Goal: Task Accomplishment & Management: Manage account settings

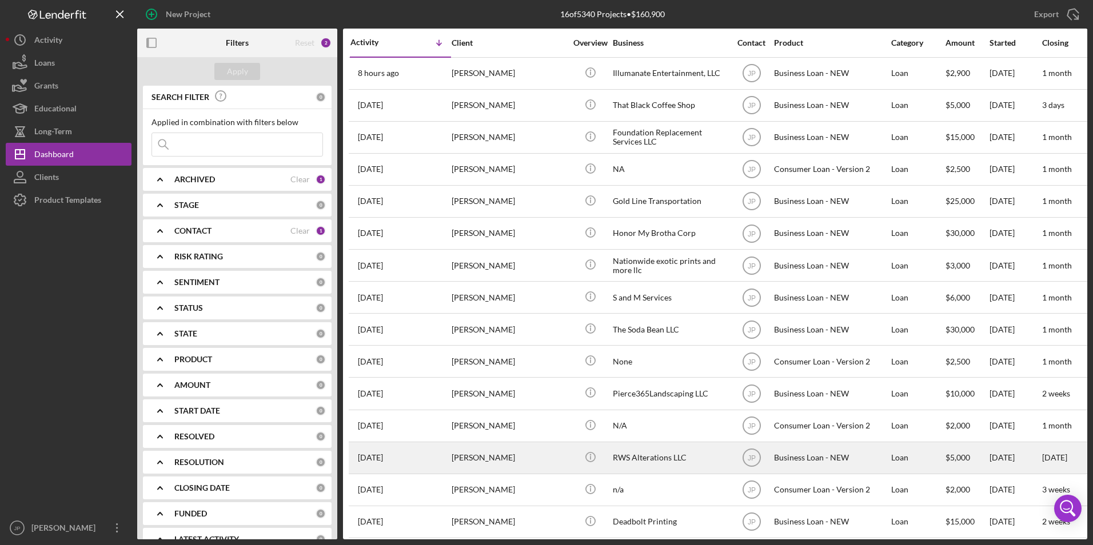
click at [508, 456] on div "[PERSON_NAME]" at bounding box center [509, 458] width 114 height 30
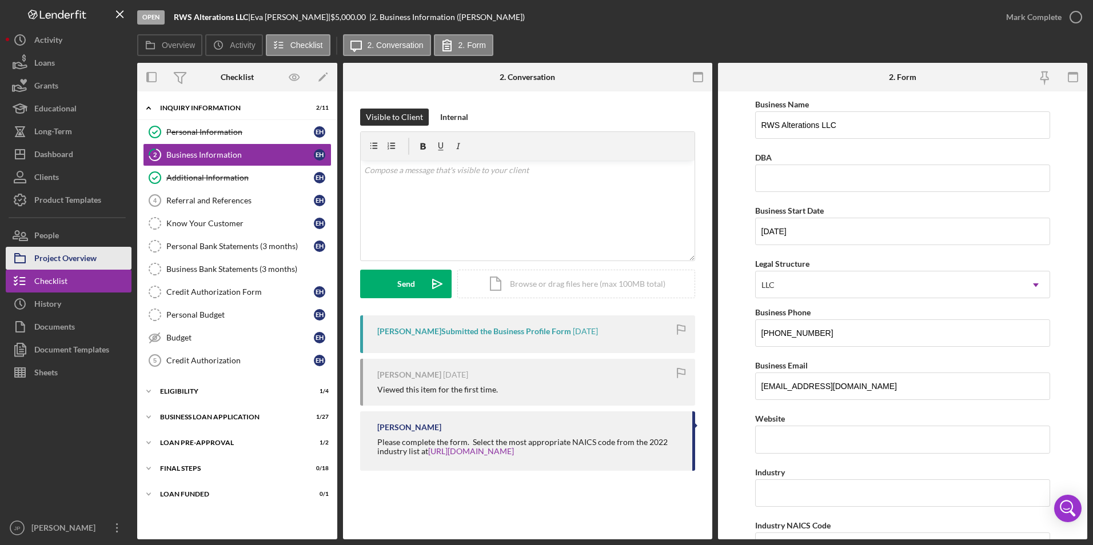
click at [22, 258] on icon "button" at bounding box center [20, 258] width 29 height 29
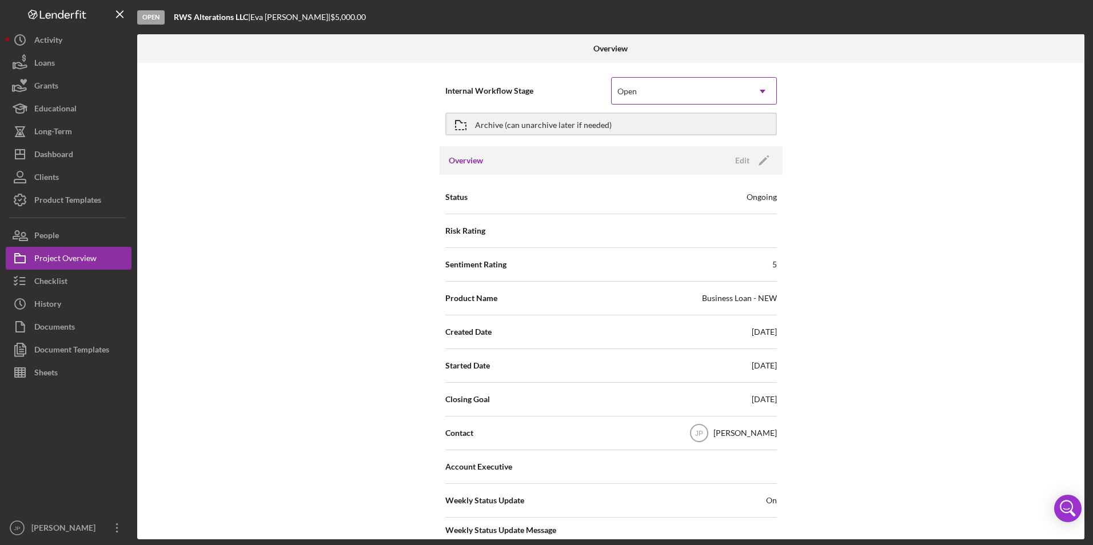
click at [695, 89] on div "Open" at bounding box center [680, 91] width 137 height 26
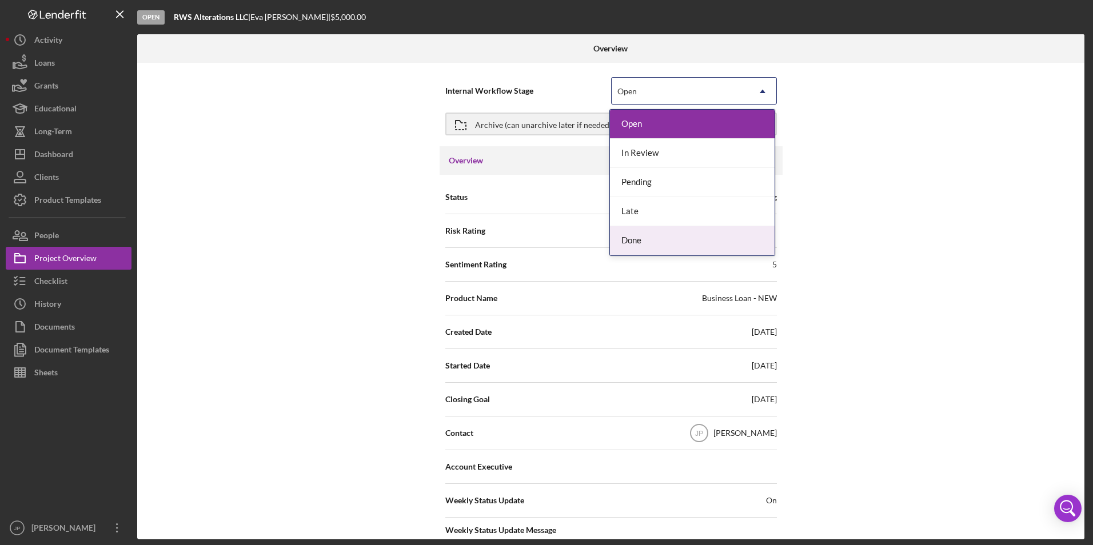
click at [644, 239] on div "Done" at bounding box center [692, 240] width 165 height 29
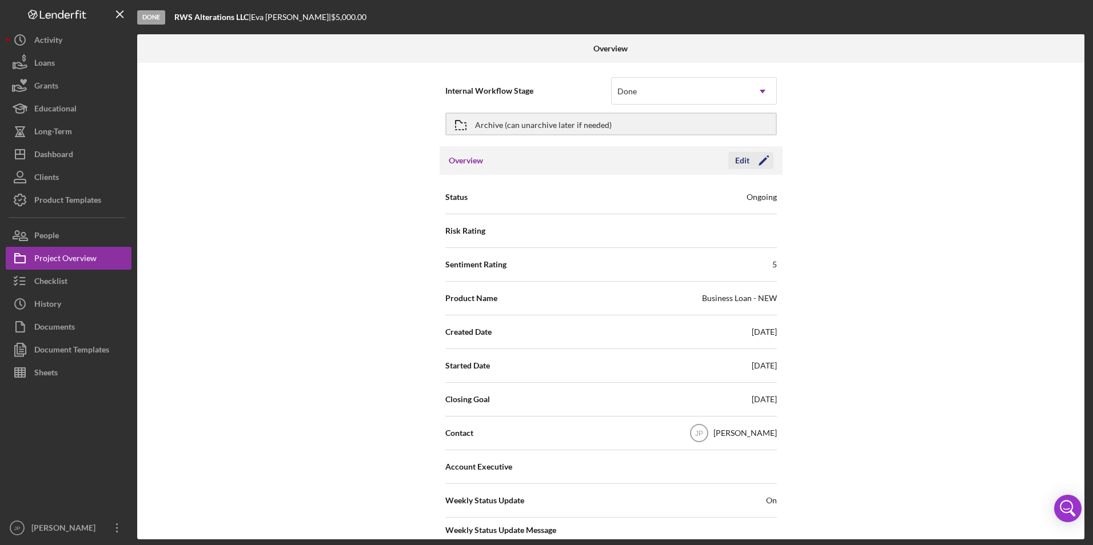
click at [766, 158] on icon "Icon/Edit" at bounding box center [763, 160] width 29 height 29
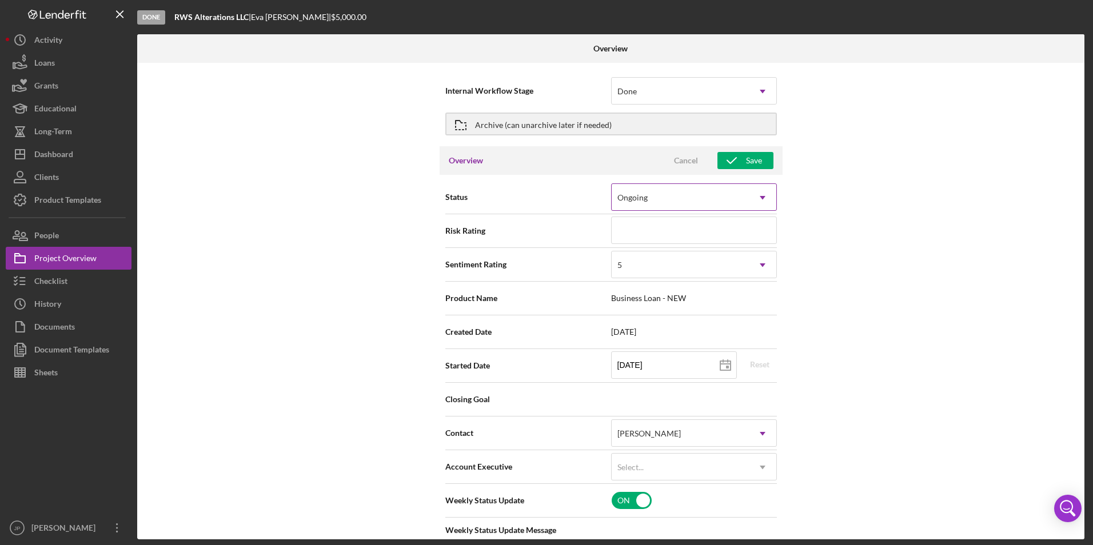
click at [753, 195] on icon "Icon/Dropdown Arrow" at bounding box center [762, 197] width 27 height 27
click at [756, 93] on icon "Icon/Dropdown Arrow" at bounding box center [762, 91] width 27 height 27
click at [753, 159] on div "Save" at bounding box center [754, 160] width 16 height 17
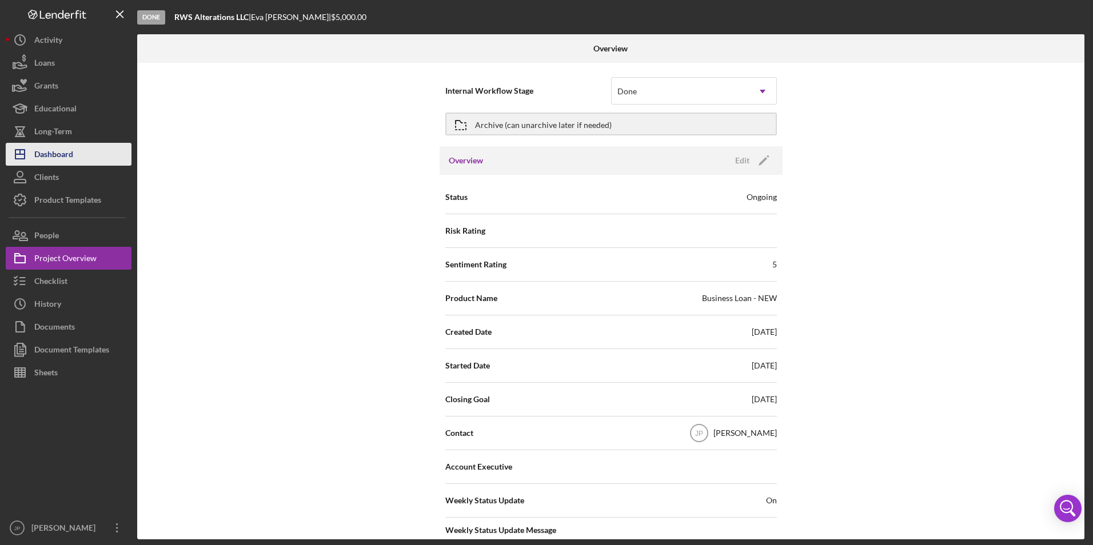
click at [45, 155] on div "Dashboard" at bounding box center [53, 156] width 39 height 26
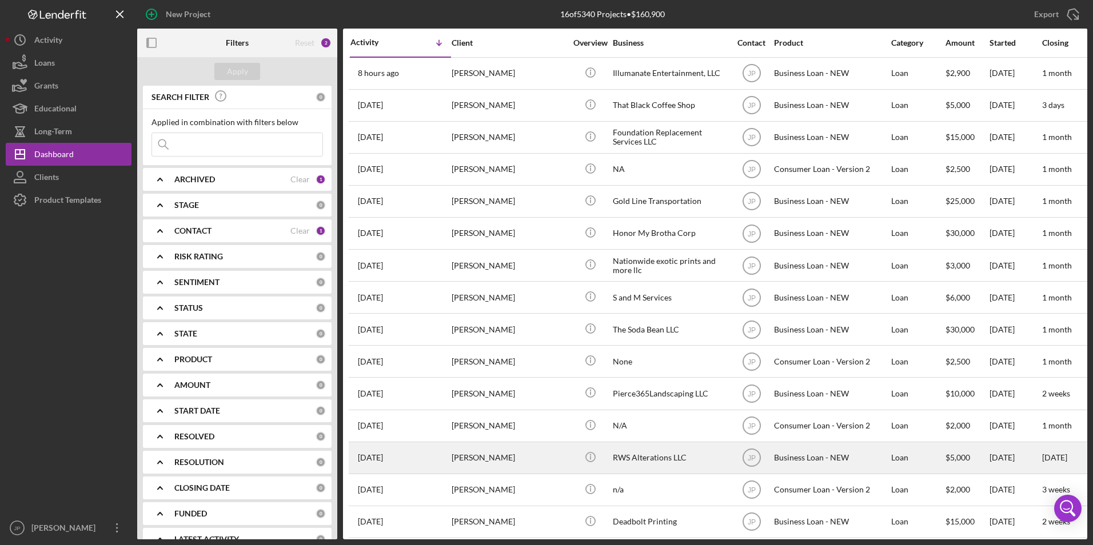
click at [473, 456] on div "[PERSON_NAME]" at bounding box center [509, 458] width 114 height 30
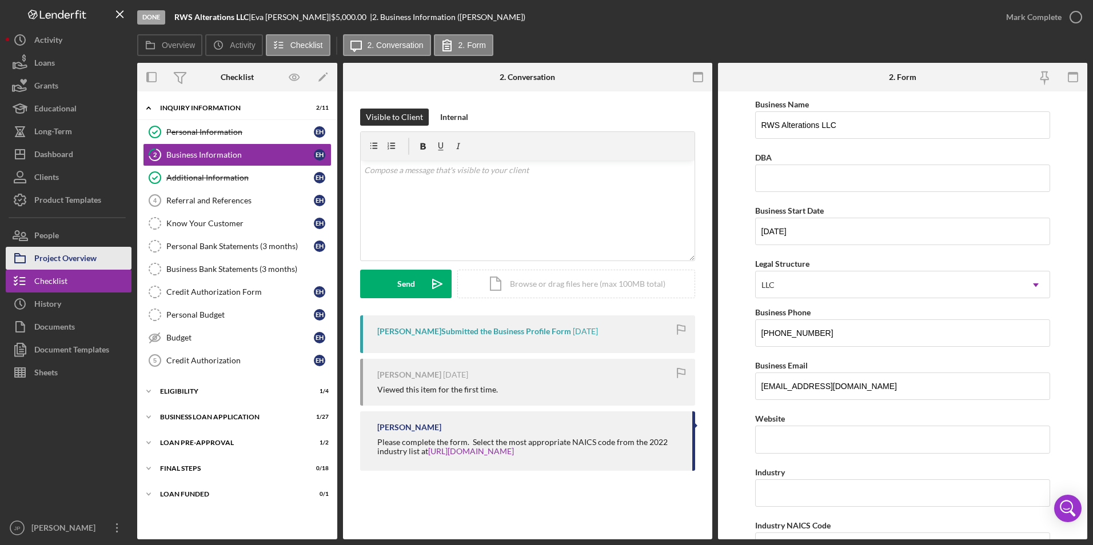
click at [67, 258] on div "Project Overview" at bounding box center [65, 260] width 62 height 26
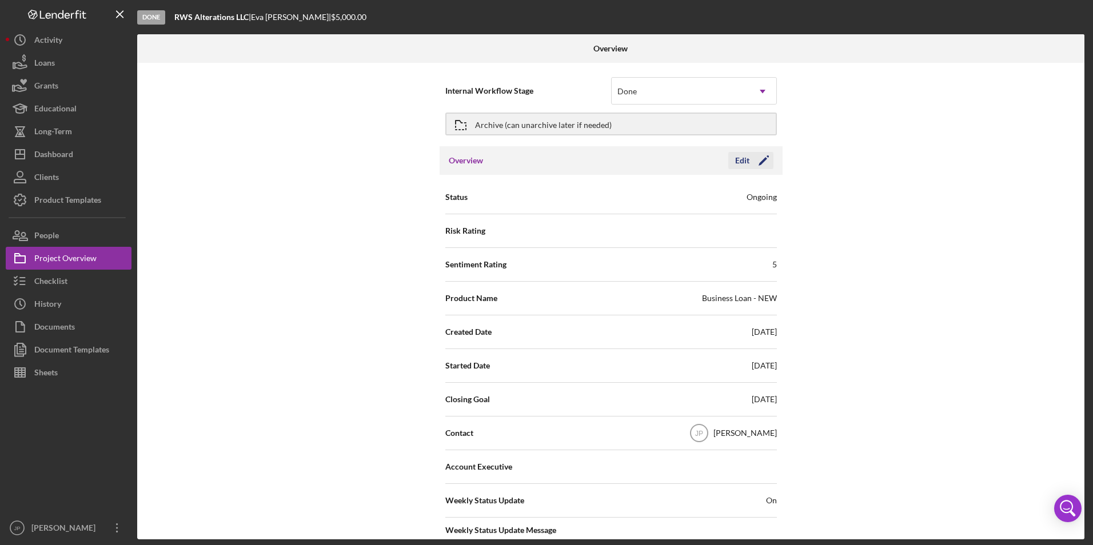
click at [766, 161] on icon "Icon/Edit" at bounding box center [763, 160] width 29 height 29
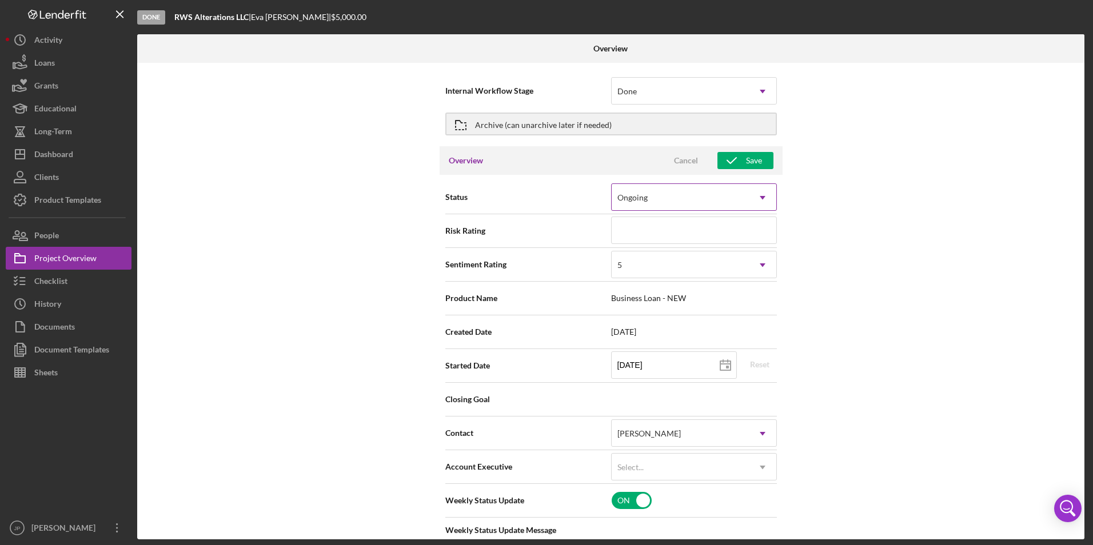
click at [758, 201] on icon "Icon/Dropdown Arrow" at bounding box center [762, 197] width 27 height 27
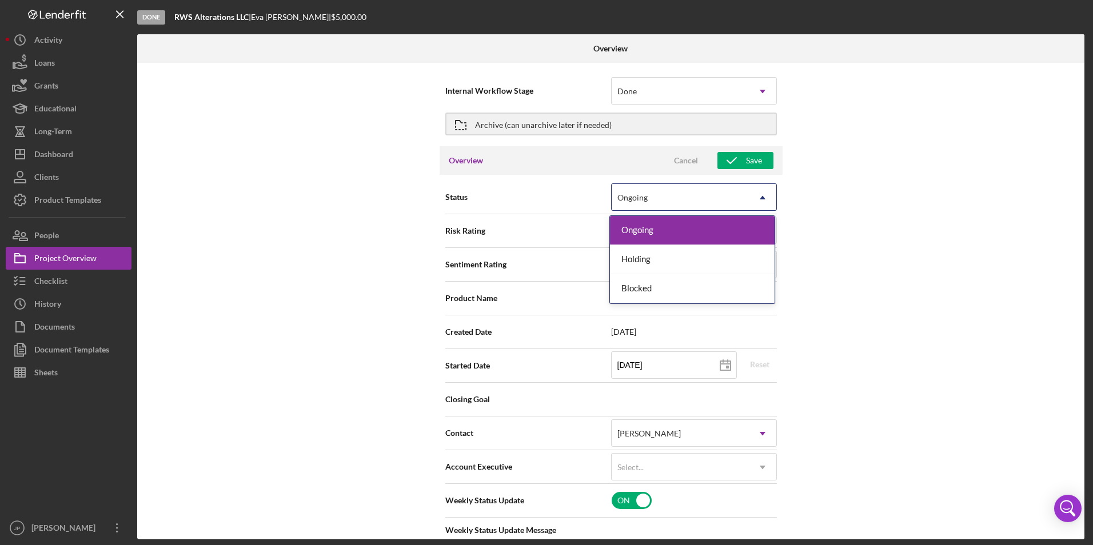
click at [758, 201] on icon "Icon/Dropdown Arrow" at bounding box center [762, 197] width 27 height 27
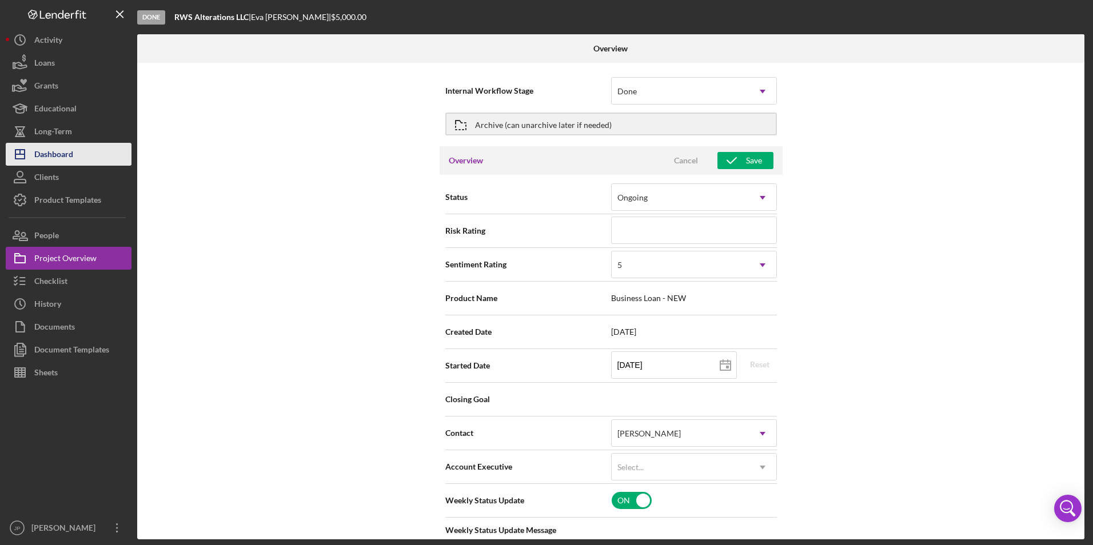
click at [58, 148] on div "Dashboard" at bounding box center [53, 156] width 39 height 26
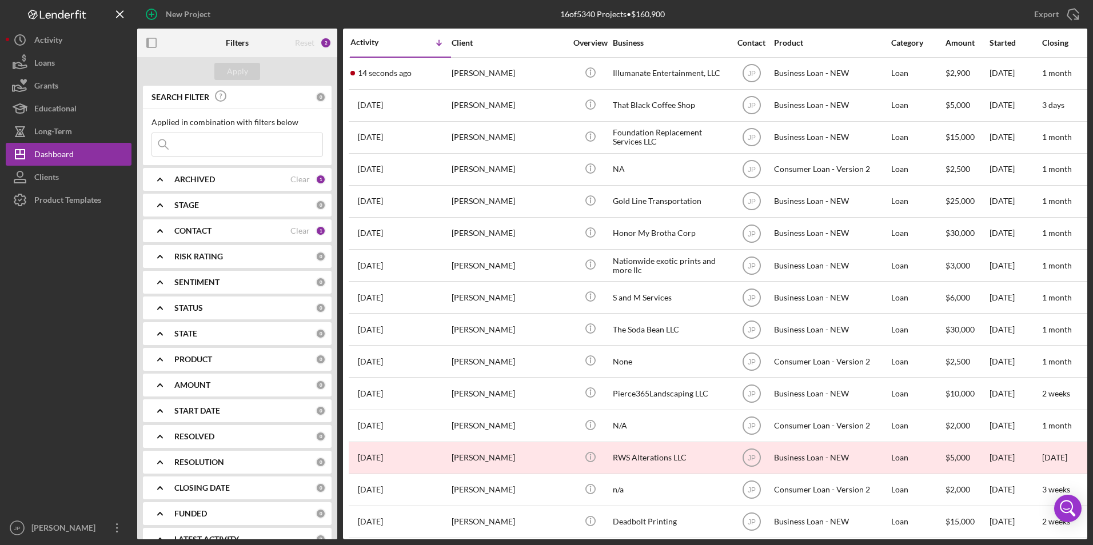
click at [317, 205] on div "0" at bounding box center [321, 205] width 10 height 10
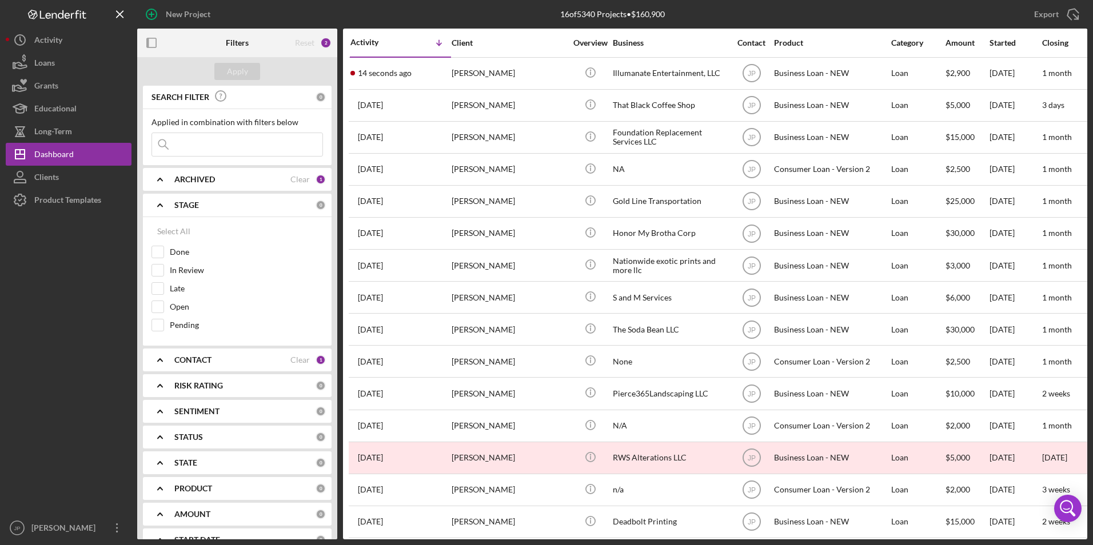
click at [317, 177] on div "1" at bounding box center [321, 179] width 10 height 10
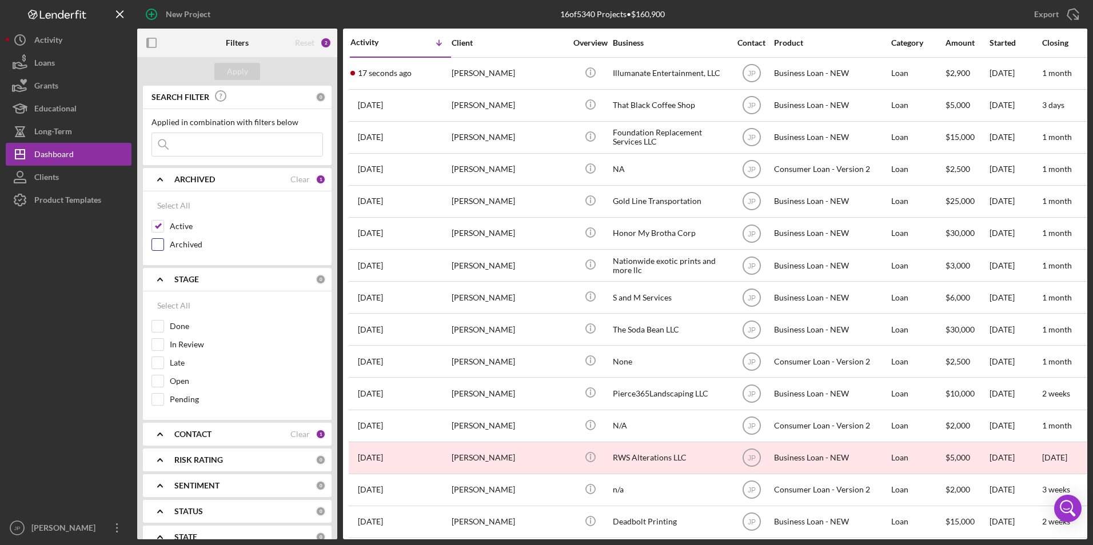
click at [161, 244] on input "Archived" at bounding box center [157, 244] width 11 height 11
checkbox input "true"
click at [253, 68] on button "Apply" at bounding box center [237, 71] width 46 height 17
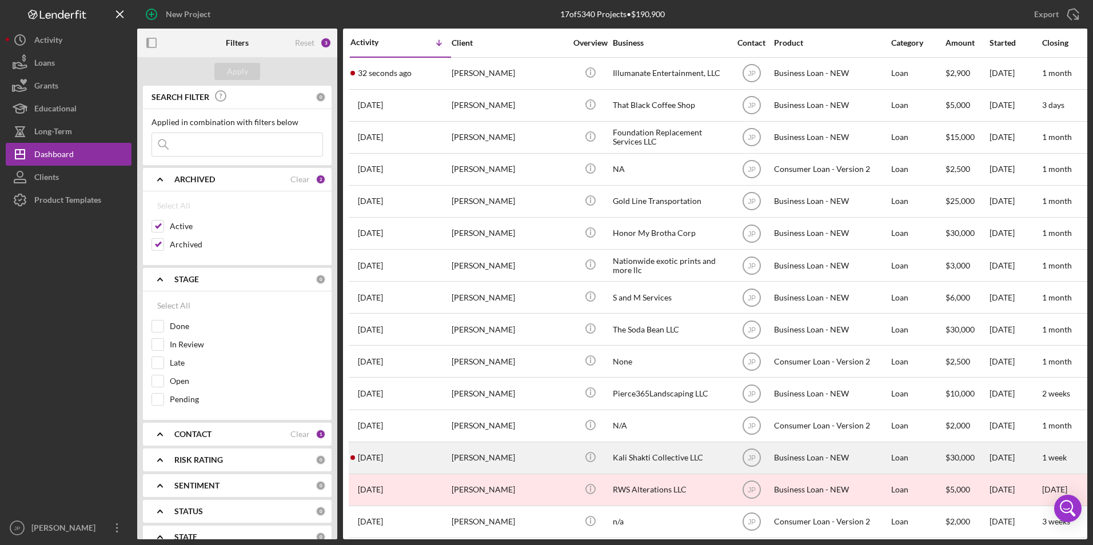
click at [442, 462] on div "[DATE] [PERSON_NAME]" at bounding box center [400, 458] width 100 height 30
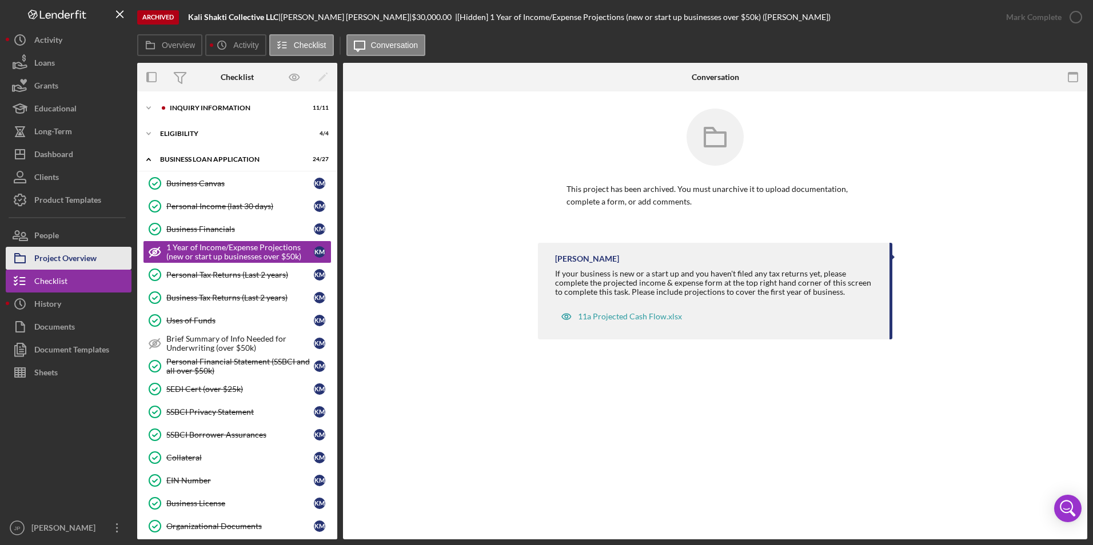
click at [39, 259] on div "Project Overview" at bounding box center [65, 260] width 62 height 26
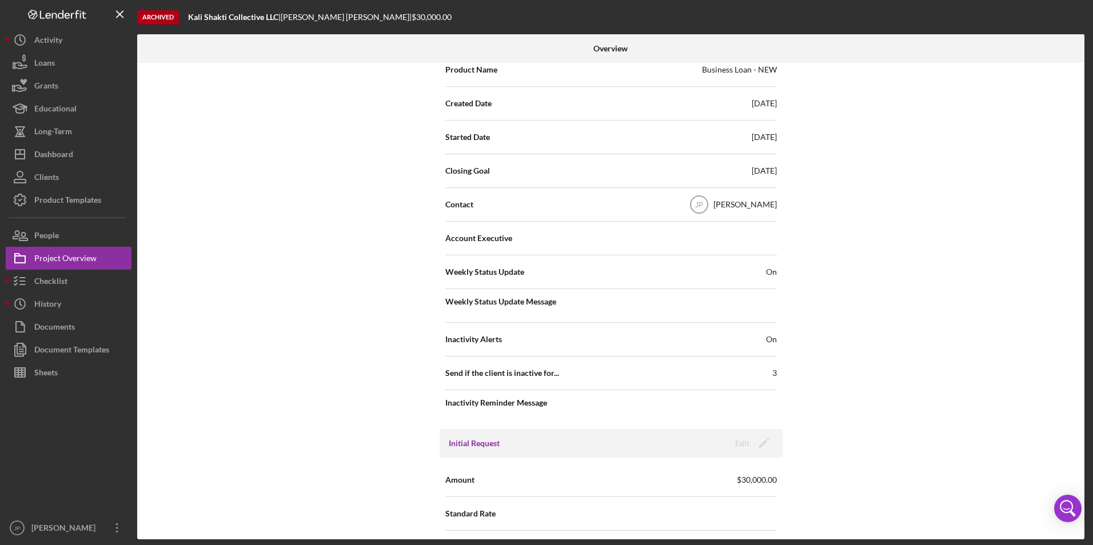
scroll to position [457, 0]
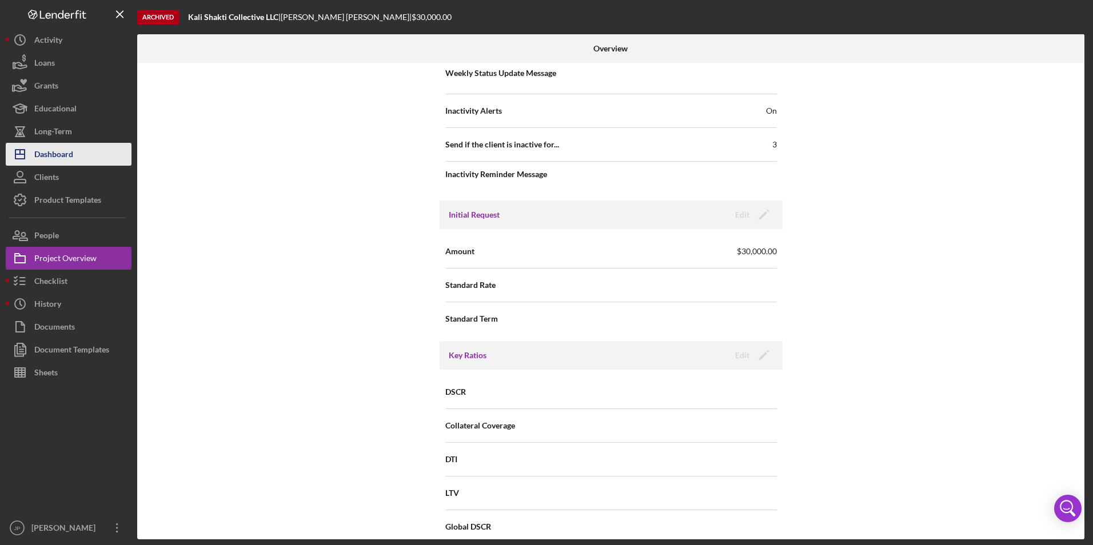
click at [53, 147] on div "Dashboard" at bounding box center [53, 156] width 39 height 26
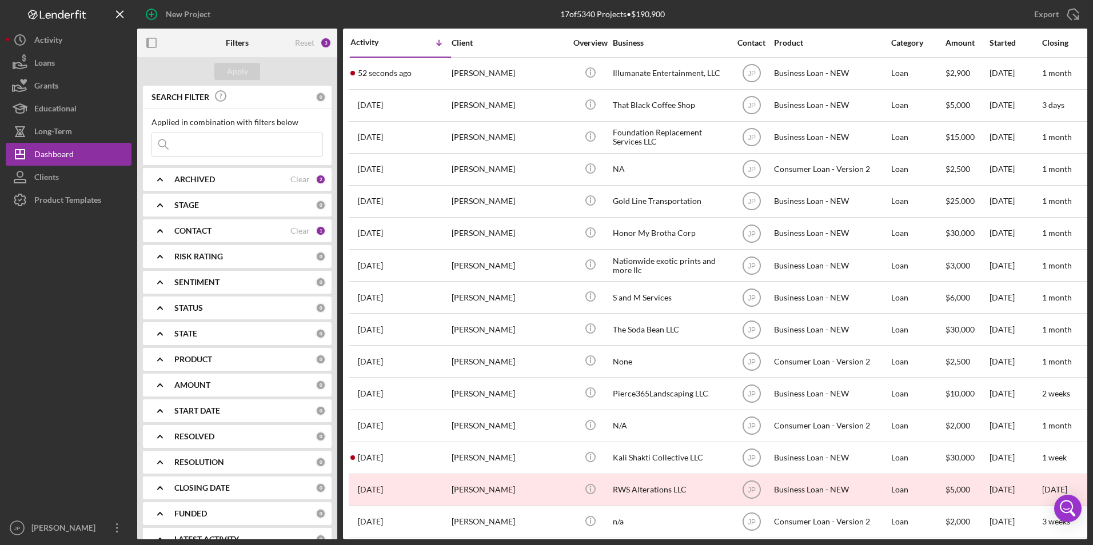
click at [280, 176] on div "ARCHIVED" at bounding box center [232, 179] width 116 height 9
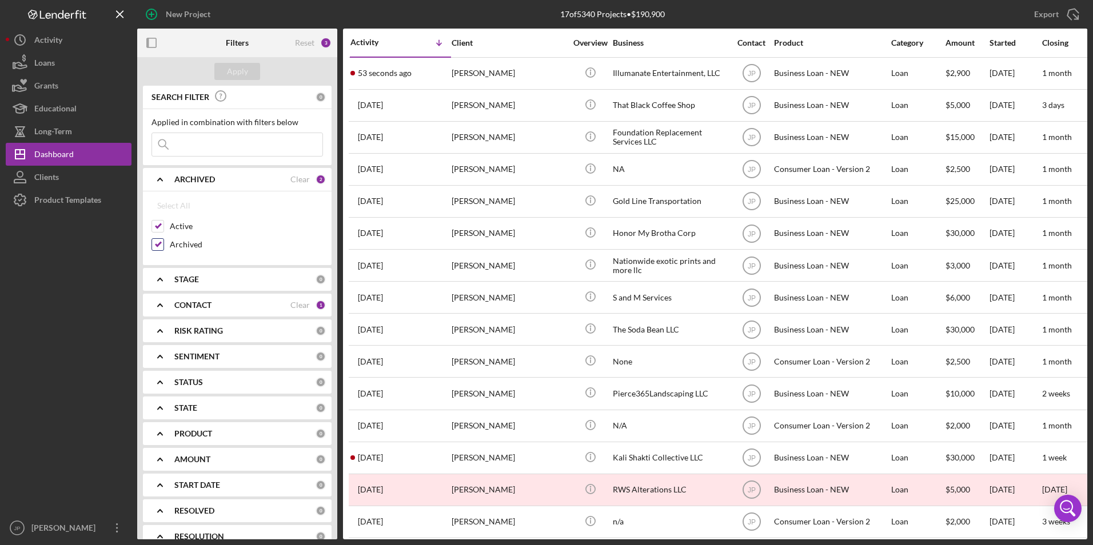
click at [160, 246] on input "Archived" at bounding box center [157, 244] width 11 height 11
checkbox input "false"
click at [226, 72] on button "Apply" at bounding box center [237, 71] width 46 height 17
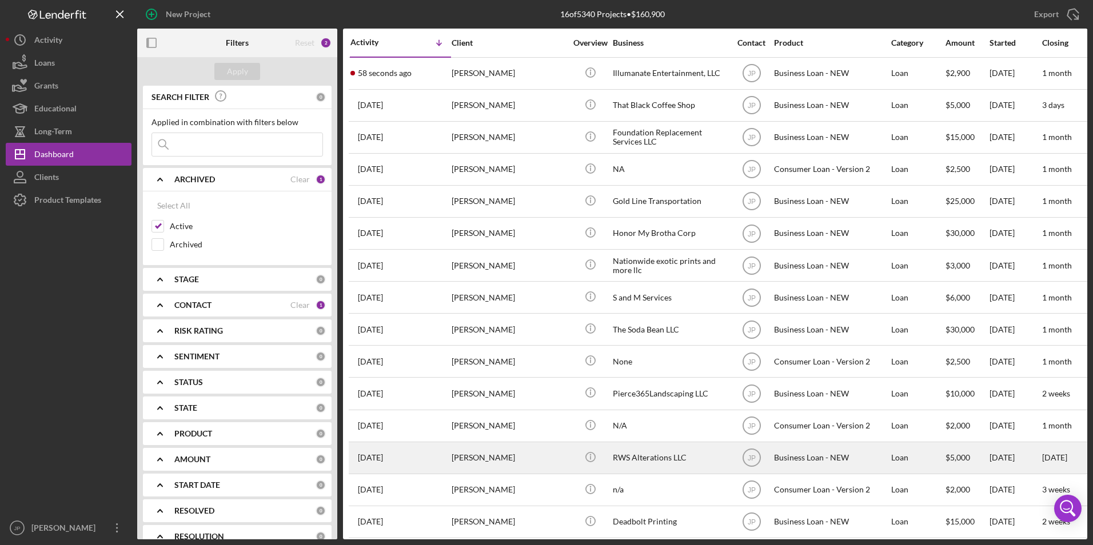
click at [556, 461] on div "[PERSON_NAME]" at bounding box center [509, 458] width 114 height 30
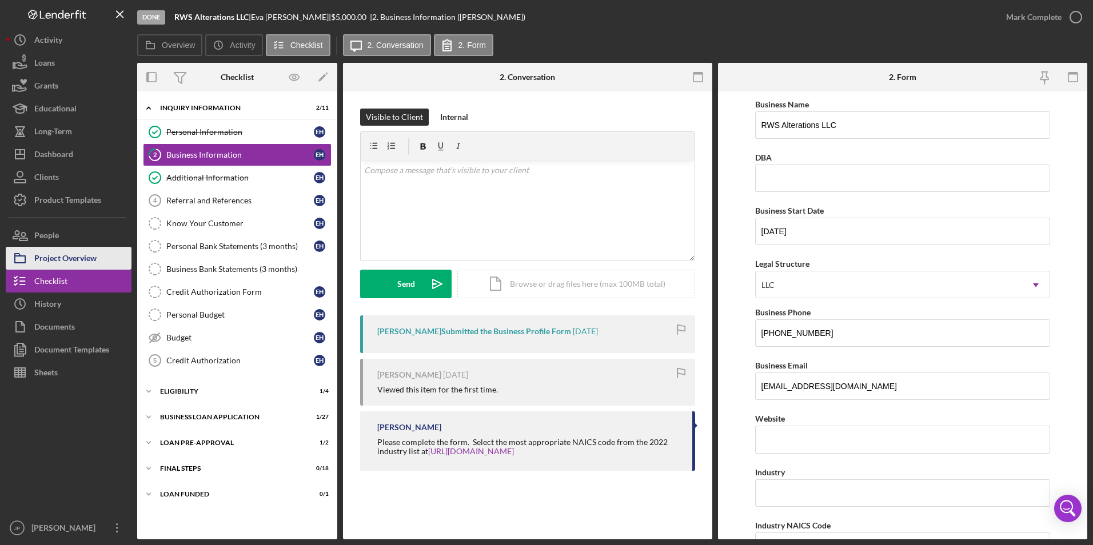
click at [80, 258] on div "Project Overview" at bounding box center [65, 260] width 62 height 26
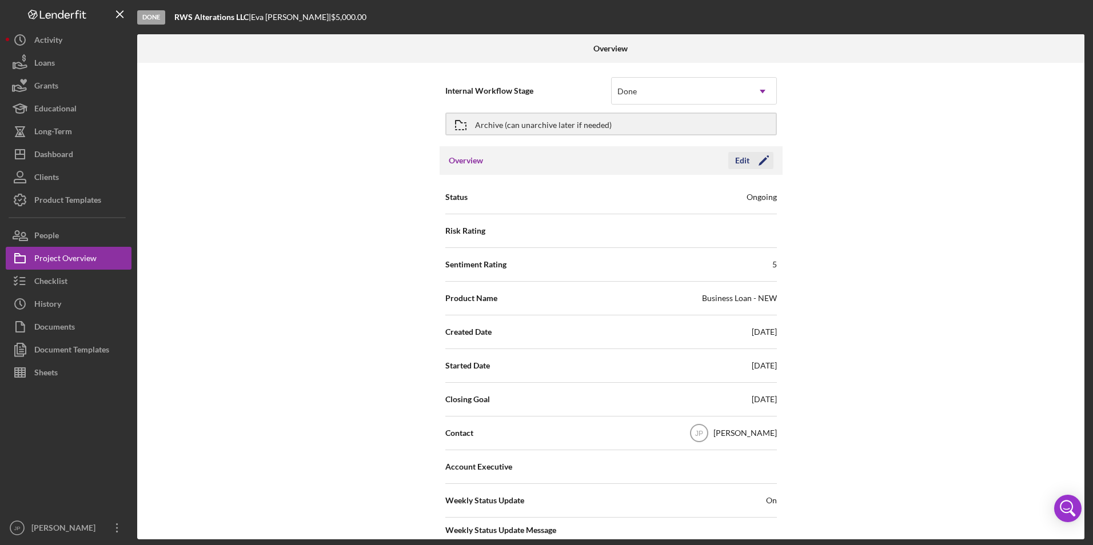
click at [764, 162] on icon "Icon/Edit" at bounding box center [763, 160] width 29 height 29
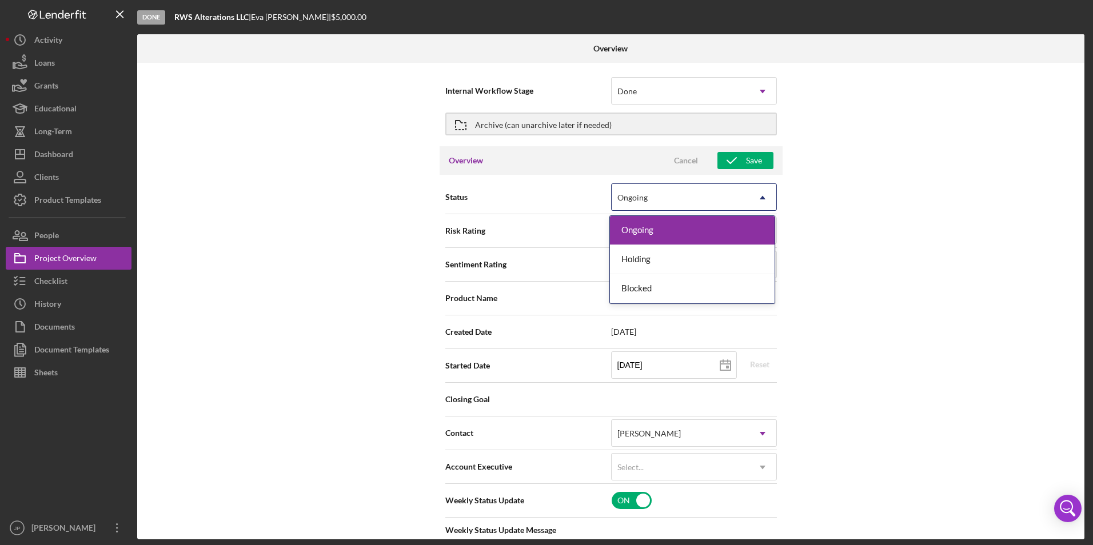
click at [765, 202] on icon "Icon/Dropdown Arrow" at bounding box center [762, 197] width 27 height 27
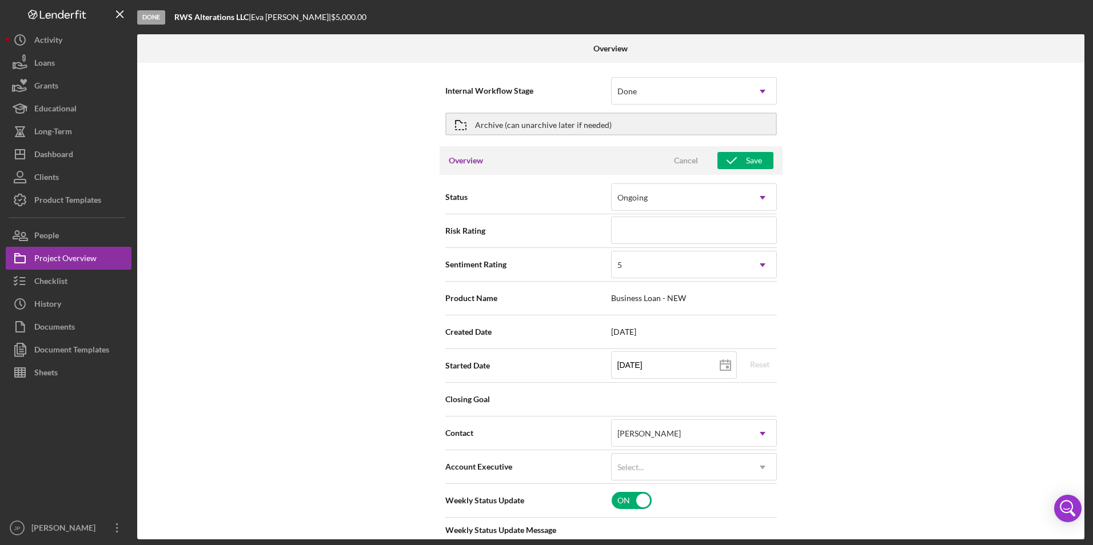
click at [794, 192] on div "Internal Workflow Stage Done Icon/Dropdown Arrow Archive (can unarchive later i…" at bounding box center [610, 301] width 947 height 477
click at [582, 122] on div "Archive (can unarchive later if needed)" at bounding box center [543, 124] width 137 height 21
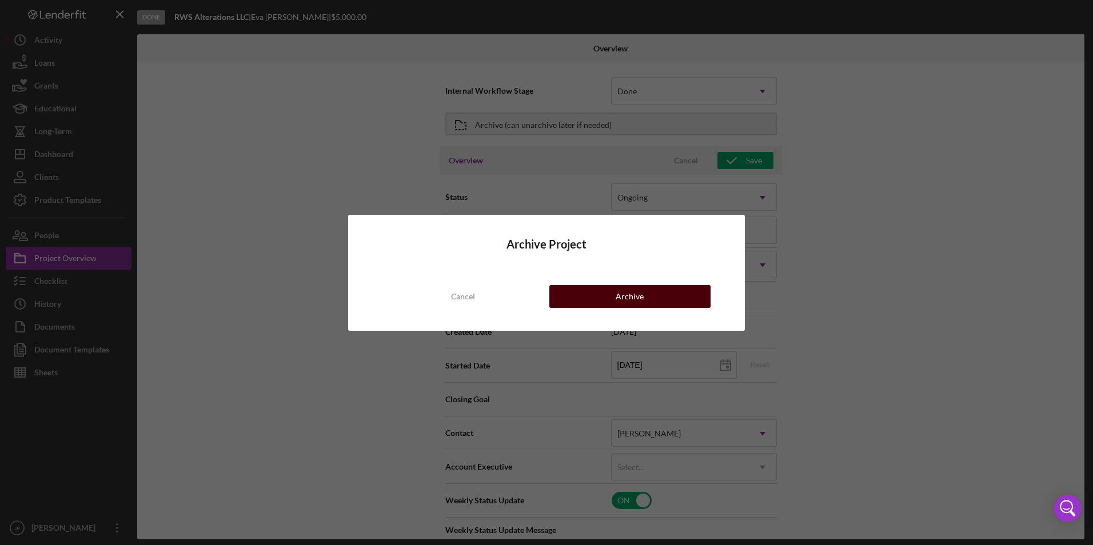
click at [629, 294] on div "Archive" at bounding box center [630, 296] width 28 height 23
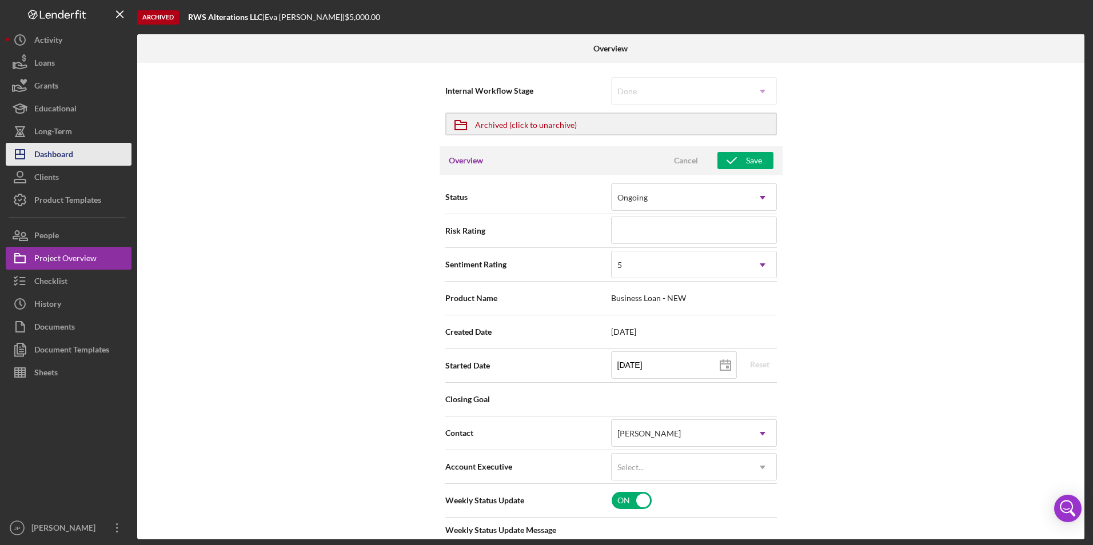
click at [51, 150] on div "Dashboard" at bounding box center [53, 156] width 39 height 26
